Goal: Task Accomplishment & Management: Complete application form

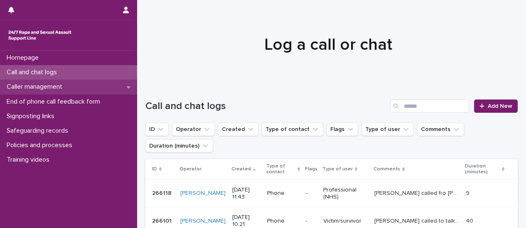
click at [60, 86] on p "Caller management" at bounding box center [36, 87] width 66 height 8
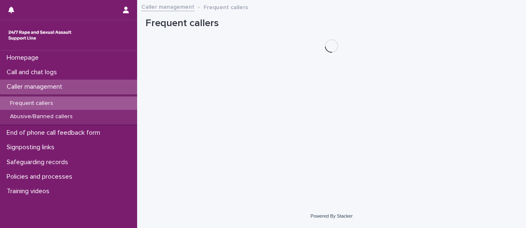
click at [53, 105] on p "Frequent callers" at bounding box center [31, 103] width 56 height 7
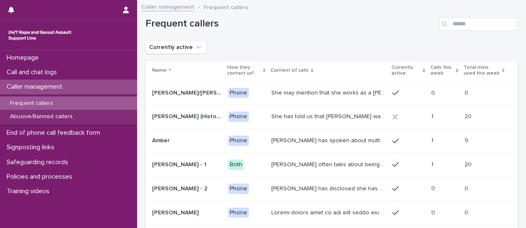
click at [430, 67] on p "Calls this week" at bounding box center [442, 70] width 24 height 15
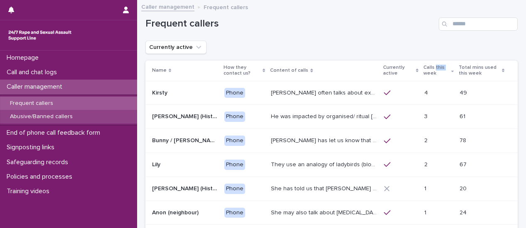
click at [84, 118] on div "Abusive/Banned callers" at bounding box center [68, 117] width 137 height 14
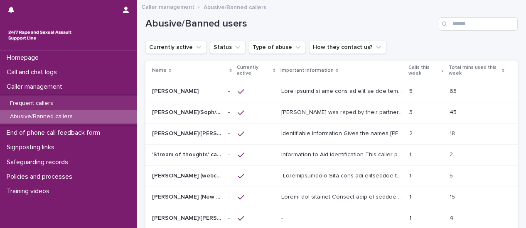
click at [323, 89] on p at bounding box center [342, 90] width 123 height 9
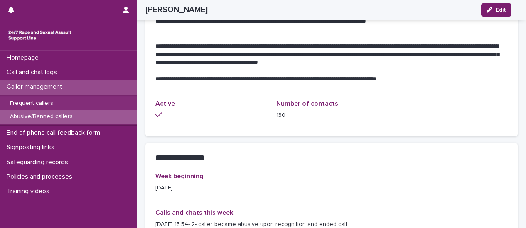
scroll to position [789, 0]
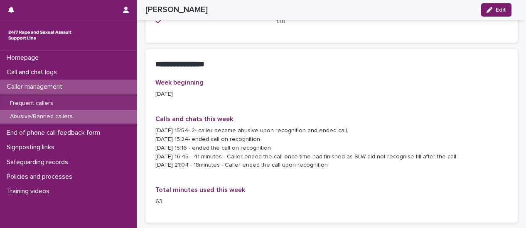
click at [90, 90] on div "Caller management" at bounding box center [68, 87] width 137 height 15
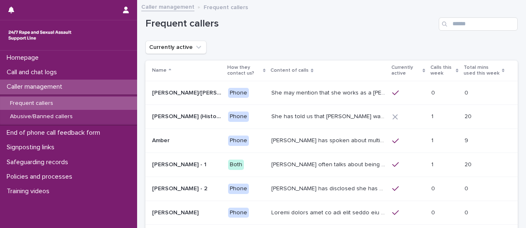
click at [59, 93] on div "Caller management" at bounding box center [68, 87] width 137 height 15
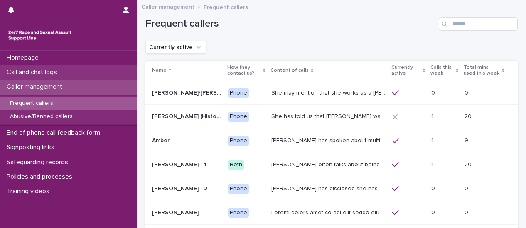
click at [42, 74] on p "Call and chat logs" at bounding box center [33, 72] width 60 height 8
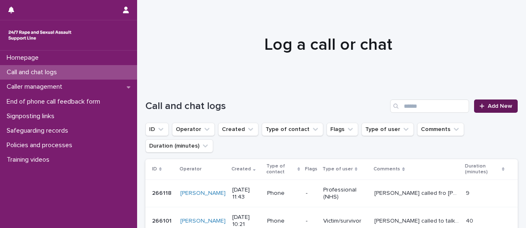
click at [494, 104] on span "Add New" at bounding box center [499, 106] width 24 height 6
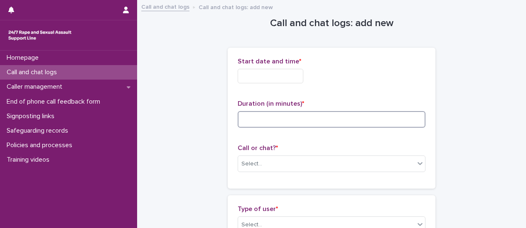
drag, startPoint x: 259, startPoint y: 120, endPoint x: 243, endPoint y: 120, distance: 16.2
click at [258, 119] on input at bounding box center [331, 119] width 188 height 17
type input "*"
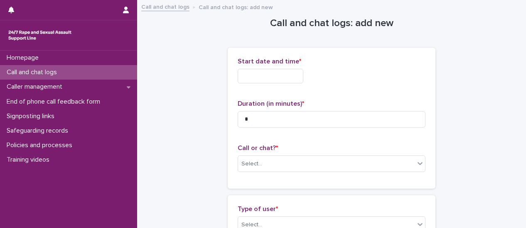
click at [262, 77] on input "text" at bounding box center [270, 76] width 66 height 15
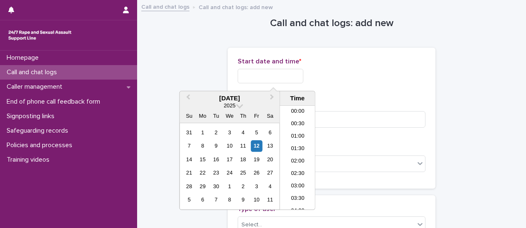
scroll to position [291, 0]
click at [299, 156] on li "13:30" at bounding box center [297, 158] width 35 height 12
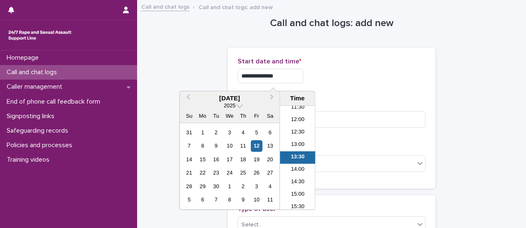
click at [287, 76] on input "**********" at bounding box center [270, 76] width 66 height 15
type input "**********"
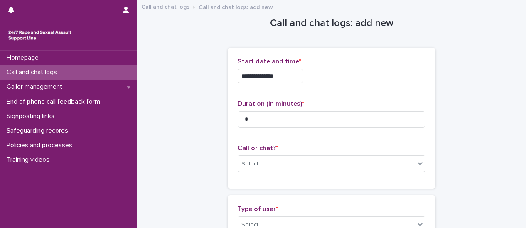
click at [345, 90] on div "**********" at bounding box center [331, 118] width 188 height 121
click at [418, 169] on div at bounding box center [420, 163] width 10 height 15
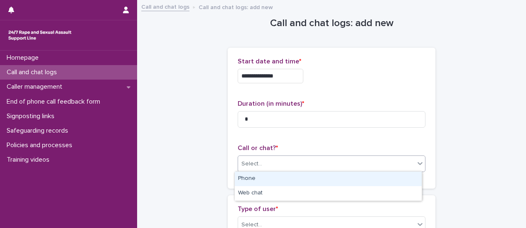
click at [275, 180] on div "Phone" at bounding box center [328, 179] width 187 height 15
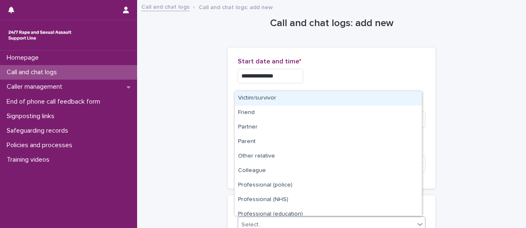
click at [418, 225] on icon at bounding box center [420, 224] width 8 height 8
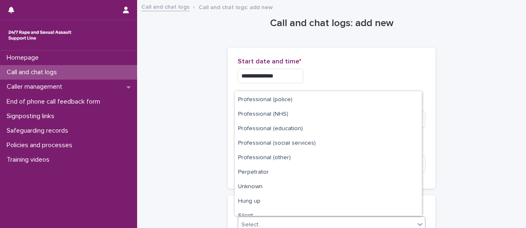
scroll to position [93, 0]
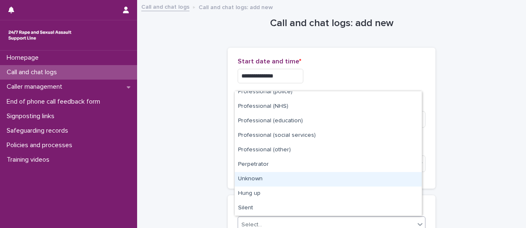
click at [314, 178] on div "Unknown" at bounding box center [328, 179] width 187 height 15
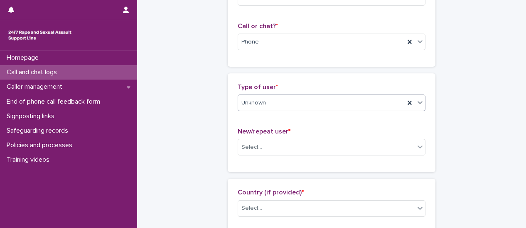
scroll to position [166, 0]
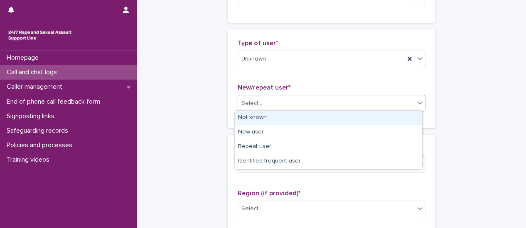
click at [420, 106] on div at bounding box center [420, 102] width 10 height 15
click at [402, 119] on div "Not known" at bounding box center [328, 118] width 187 height 15
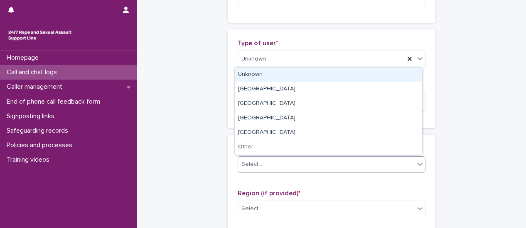
drag, startPoint x: 417, startPoint y: 168, endPoint x: 295, endPoint y: 169, distance: 122.5
click at [416, 168] on div at bounding box center [420, 164] width 10 height 15
click at [261, 76] on div "Unknown" at bounding box center [328, 75] width 187 height 15
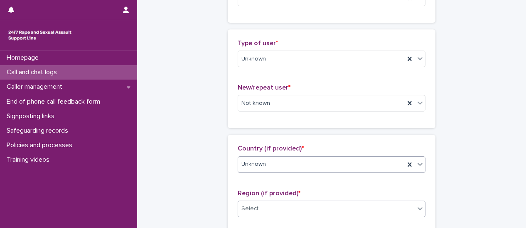
click at [418, 212] on div at bounding box center [420, 208] width 10 height 15
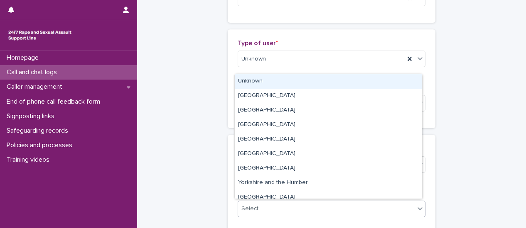
drag, startPoint x: 278, startPoint y: 104, endPoint x: 279, endPoint y: 82, distance: 22.0
click at [279, 81] on div "Unknown" at bounding box center [328, 81] width 187 height 15
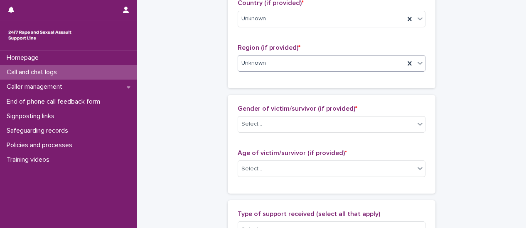
scroll to position [332, 0]
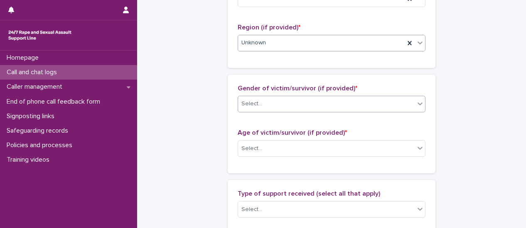
click at [419, 106] on icon at bounding box center [420, 104] width 8 height 8
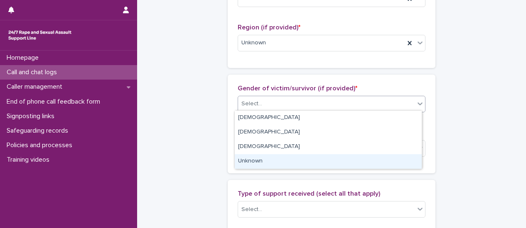
click at [296, 165] on div "Unknown" at bounding box center [328, 161] width 187 height 15
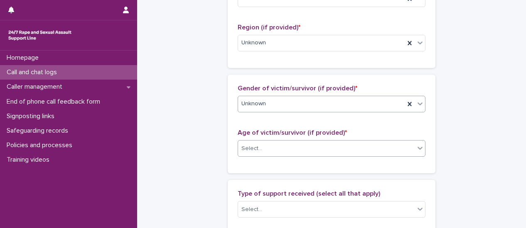
click at [417, 149] on icon at bounding box center [420, 148] width 8 height 8
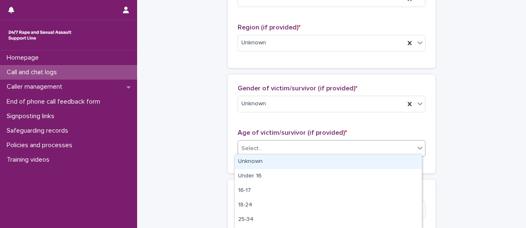
click at [377, 165] on div "Unknown" at bounding box center [328, 162] width 187 height 15
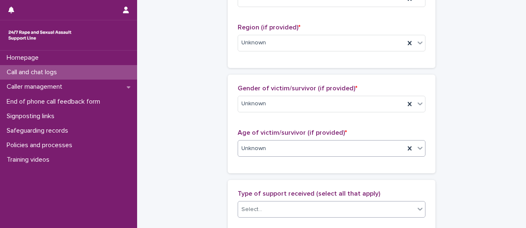
click at [415, 211] on div at bounding box center [420, 209] width 10 height 15
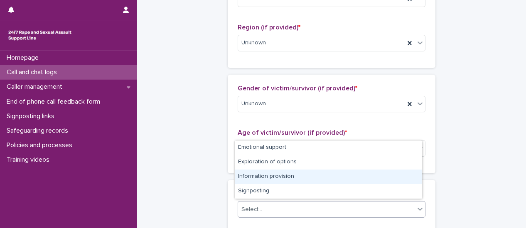
drag, startPoint x: 344, startPoint y: 152, endPoint x: 344, endPoint y: 175, distance: 22.4
click at [344, 175] on div "Information provision" at bounding box center [328, 177] width 187 height 15
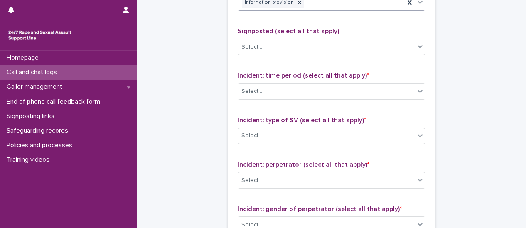
scroll to position [540, 0]
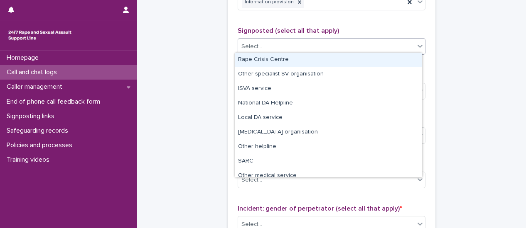
click at [419, 50] on div at bounding box center [420, 46] width 10 height 15
click at [349, 57] on div "Rape Crisis Centre" at bounding box center [328, 60] width 187 height 15
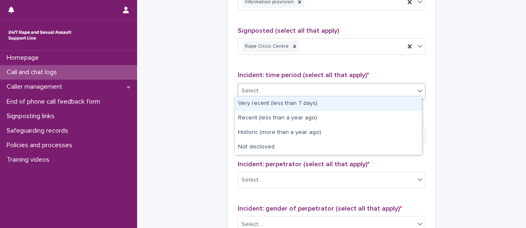
click at [418, 92] on div at bounding box center [420, 90] width 10 height 15
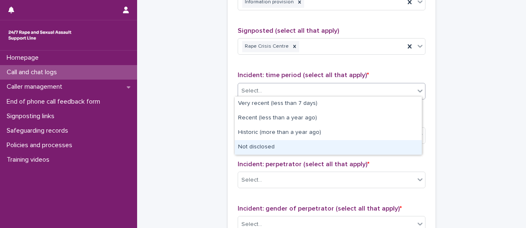
click at [368, 148] on div "Not disclosed" at bounding box center [328, 147] width 187 height 15
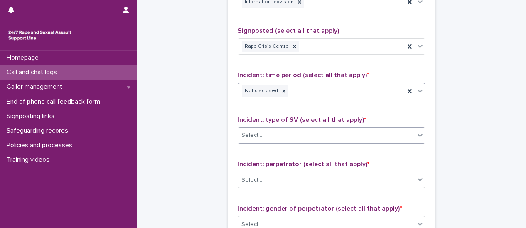
click at [416, 135] on icon at bounding box center [420, 135] width 8 height 8
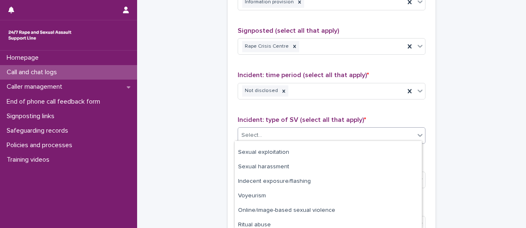
scroll to position [57, 0]
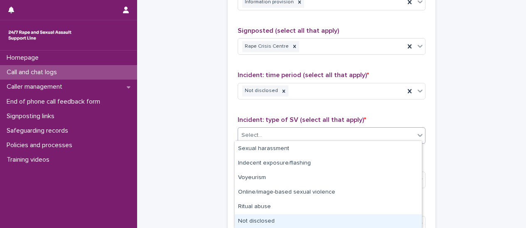
click at [373, 225] on div "Not disclosed" at bounding box center [328, 222] width 187 height 15
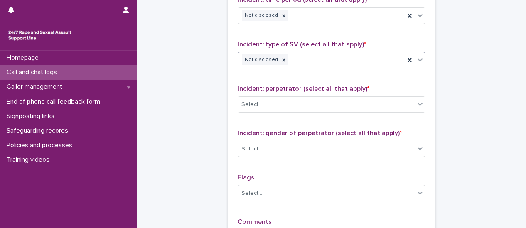
scroll to position [664, 0]
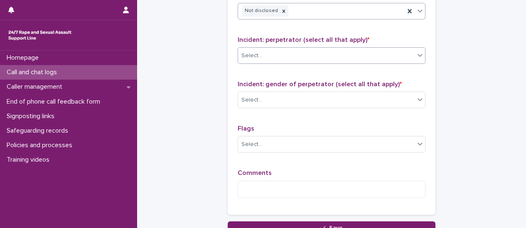
click at [416, 57] on div at bounding box center [420, 55] width 10 height 15
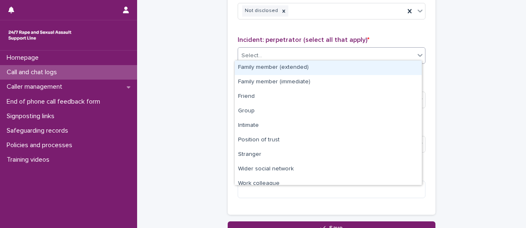
scroll to position [35, 0]
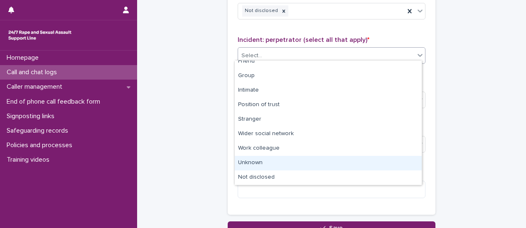
click at [327, 162] on div "Unknown" at bounding box center [328, 163] width 187 height 15
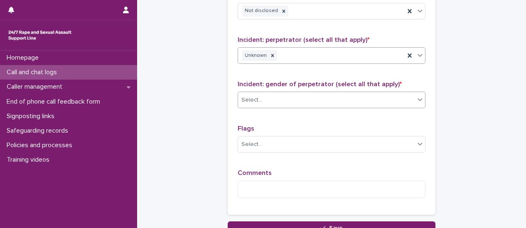
click at [420, 97] on icon at bounding box center [420, 99] width 8 height 8
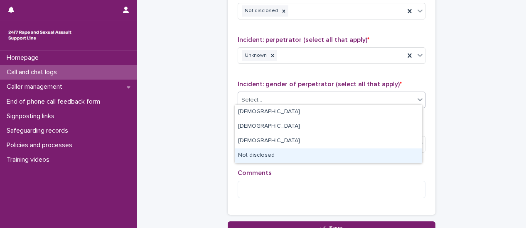
click at [394, 154] on div "Not disclosed" at bounding box center [328, 156] width 187 height 15
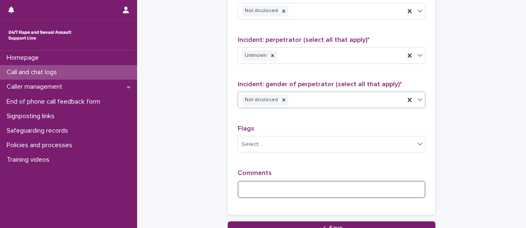
click at [273, 187] on textarea at bounding box center [331, 189] width 188 height 17
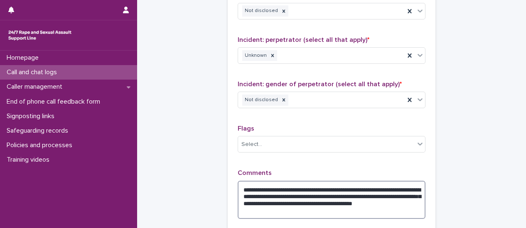
click at [344, 210] on textarea "**********" at bounding box center [331, 200] width 188 height 38
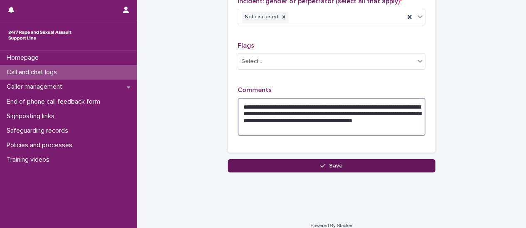
type textarea "**********"
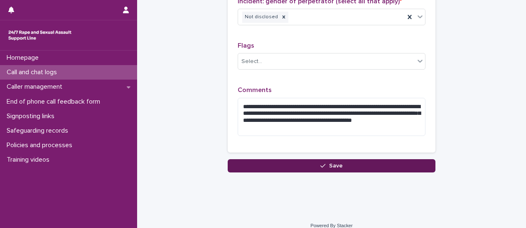
drag, startPoint x: 330, startPoint y: 164, endPoint x: 326, endPoint y: 164, distance: 4.6
click at [330, 164] on span "Save" at bounding box center [336, 166] width 14 height 6
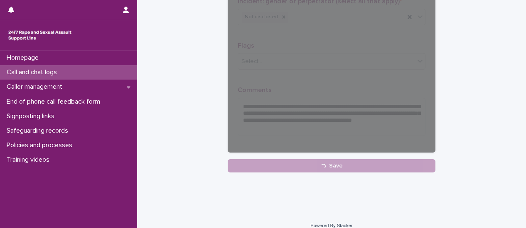
click at [50, 72] on p "Call and chat logs" at bounding box center [33, 72] width 60 height 8
